Goal: Task Accomplishment & Management: Manage account settings

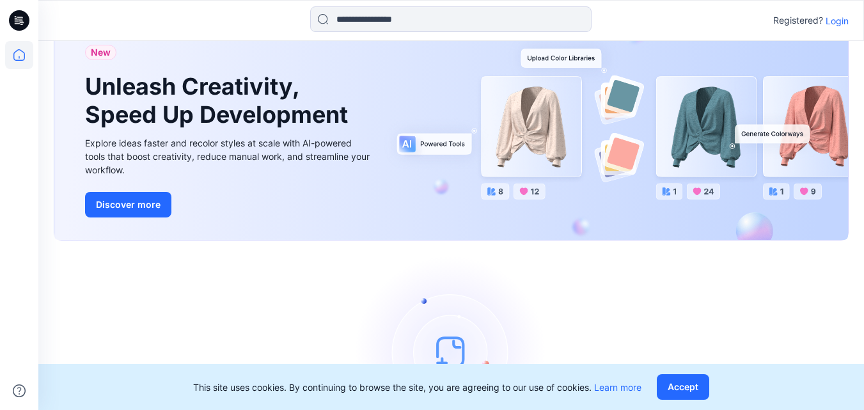
scroll to position [64, 0]
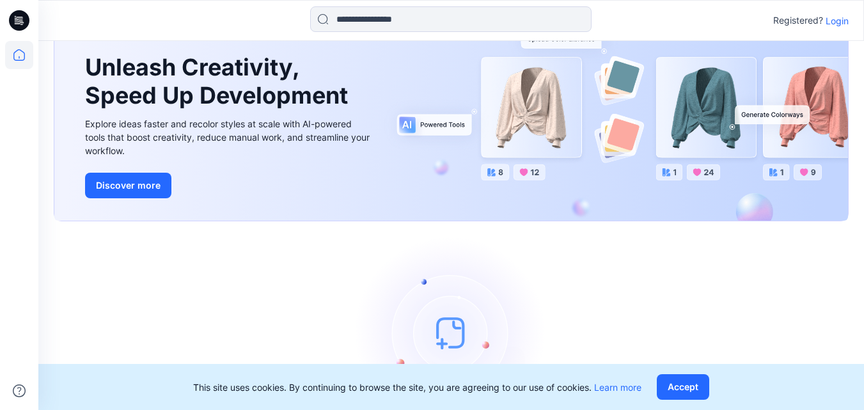
click at [832, 20] on p "Login" at bounding box center [836, 20] width 23 height 13
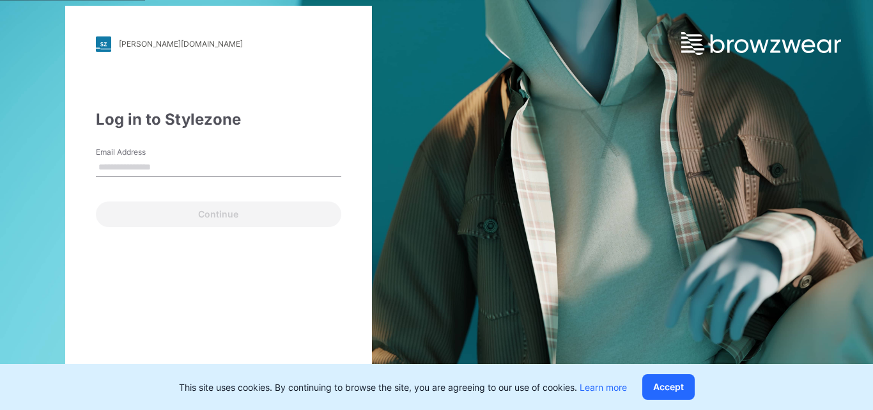
click at [652, 96] on div "komar.stylezone.com Loading... Log in to Stylezone Email Address Continue" at bounding box center [436, 205] width 873 height 410
drag, startPoint x: 189, startPoint y: 155, endPoint x: 196, endPoint y: 153, distance: 7.9
click at [189, 155] on div "Email Address Email is required" at bounding box center [218, 165] width 245 height 38
click at [141, 171] on input "Email Address" at bounding box center [218, 167] width 245 height 19
type input "**********"
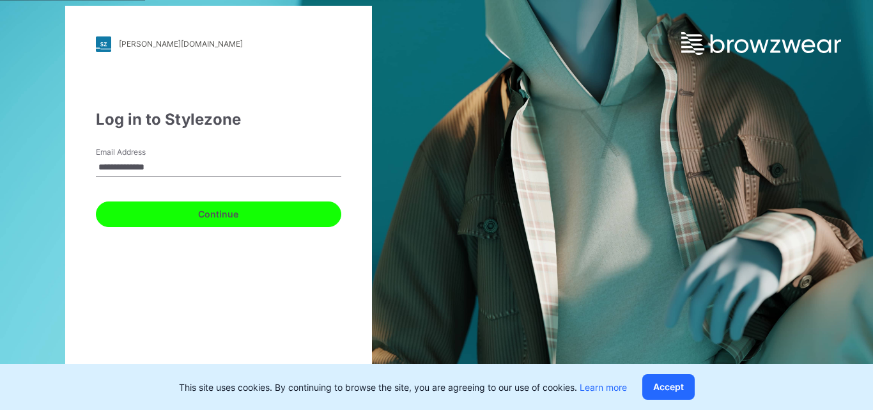
click at [253, 222] on button "Continue" at bounding box center [218, 214] width 245 height 26
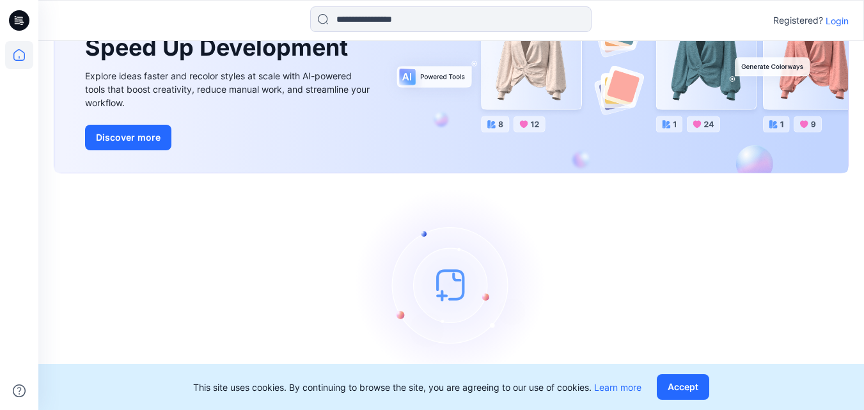
scroll to position [128, 0]
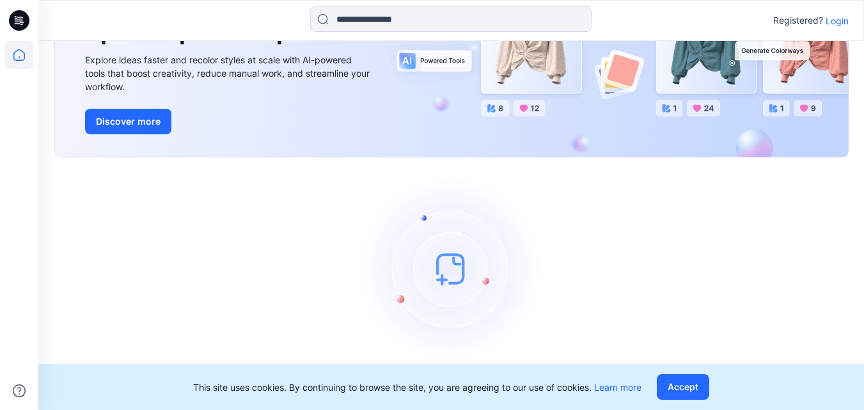
click at [835, 18] on p "Login" at bounding box center [836, 20] width 23 height 13
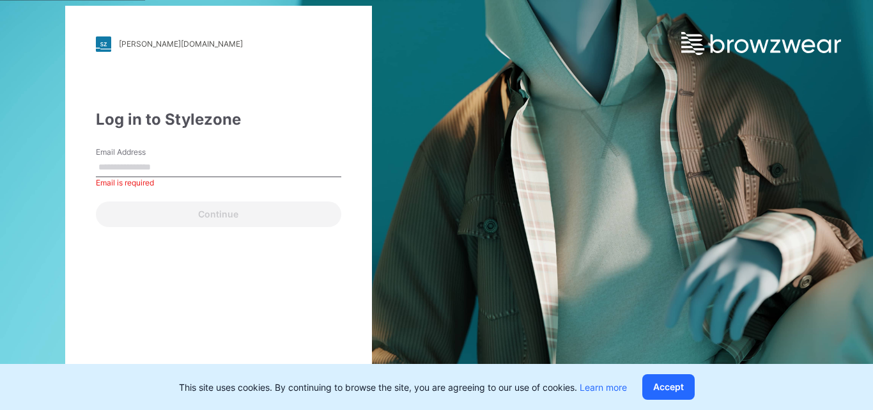
click at [121, 267] on div "[PERSON_NAME][DOMAIN_NAME] Loading... Log in to Stylezone Email Address Email i…" at bounding box center [218, 205] width 307 height 399
click at [226, 167] on input "Email Address" at bounding box center [218, 167] width 245 height 19
type input "**********"
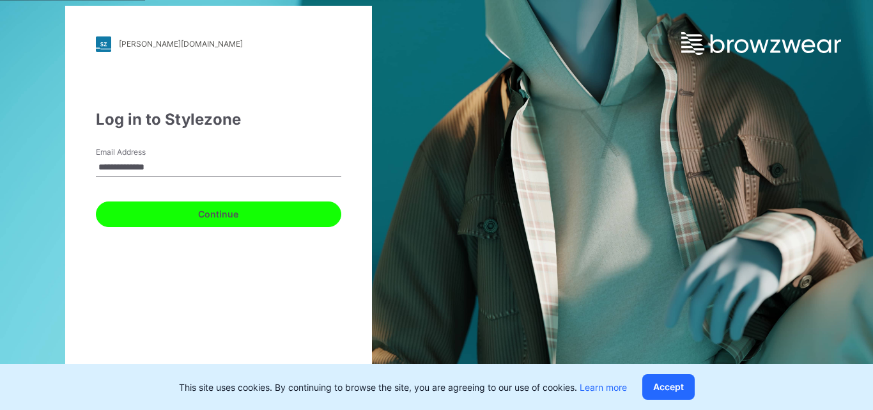
click at [232, 209] on button "Continue" at bounding box center [218, 214] width 245 height 26
